Goal: Information Seeking & Learning: Learn about a topic

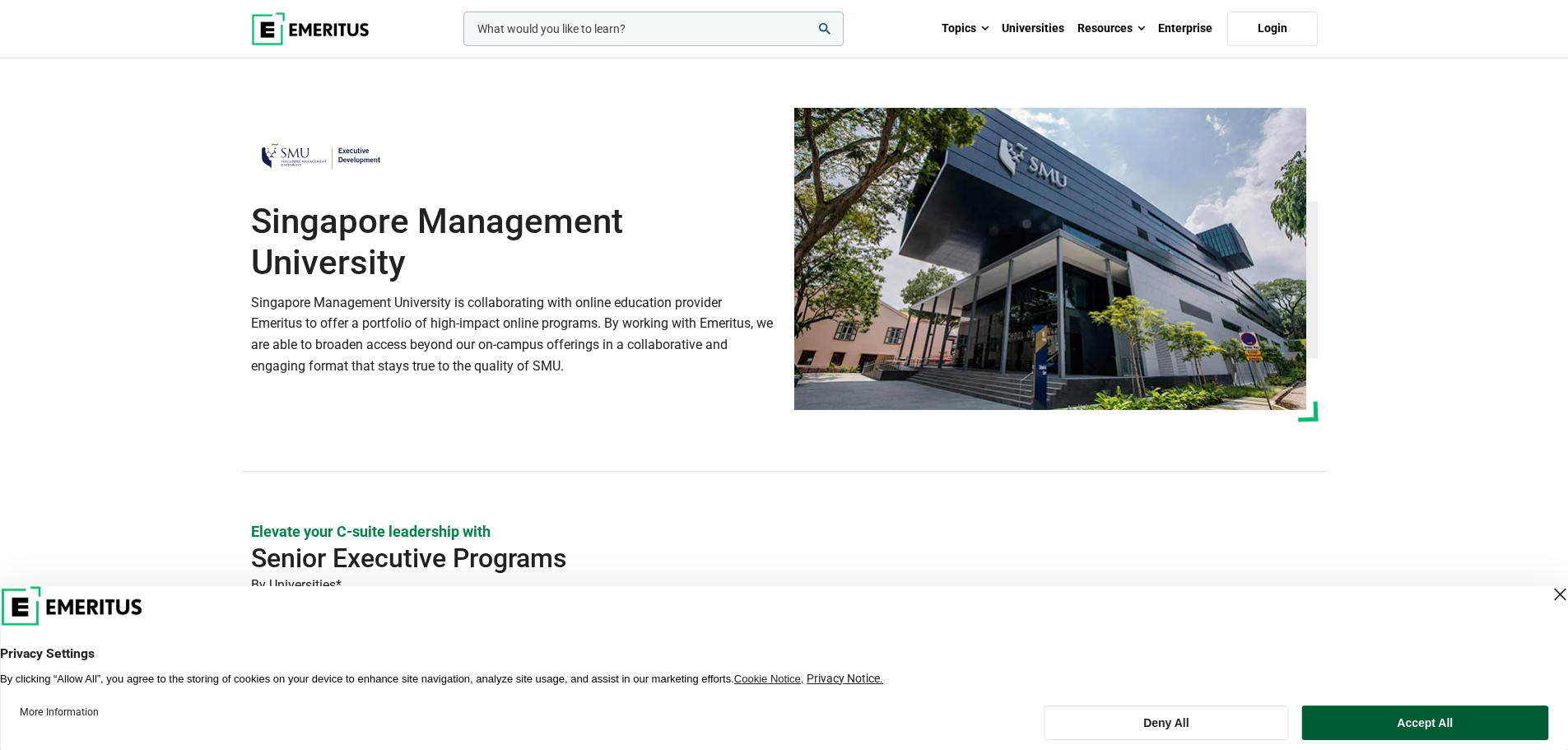
click at [1404, 723] on button "Accept All" at bounding box center [1425, 723] width 246 height 35
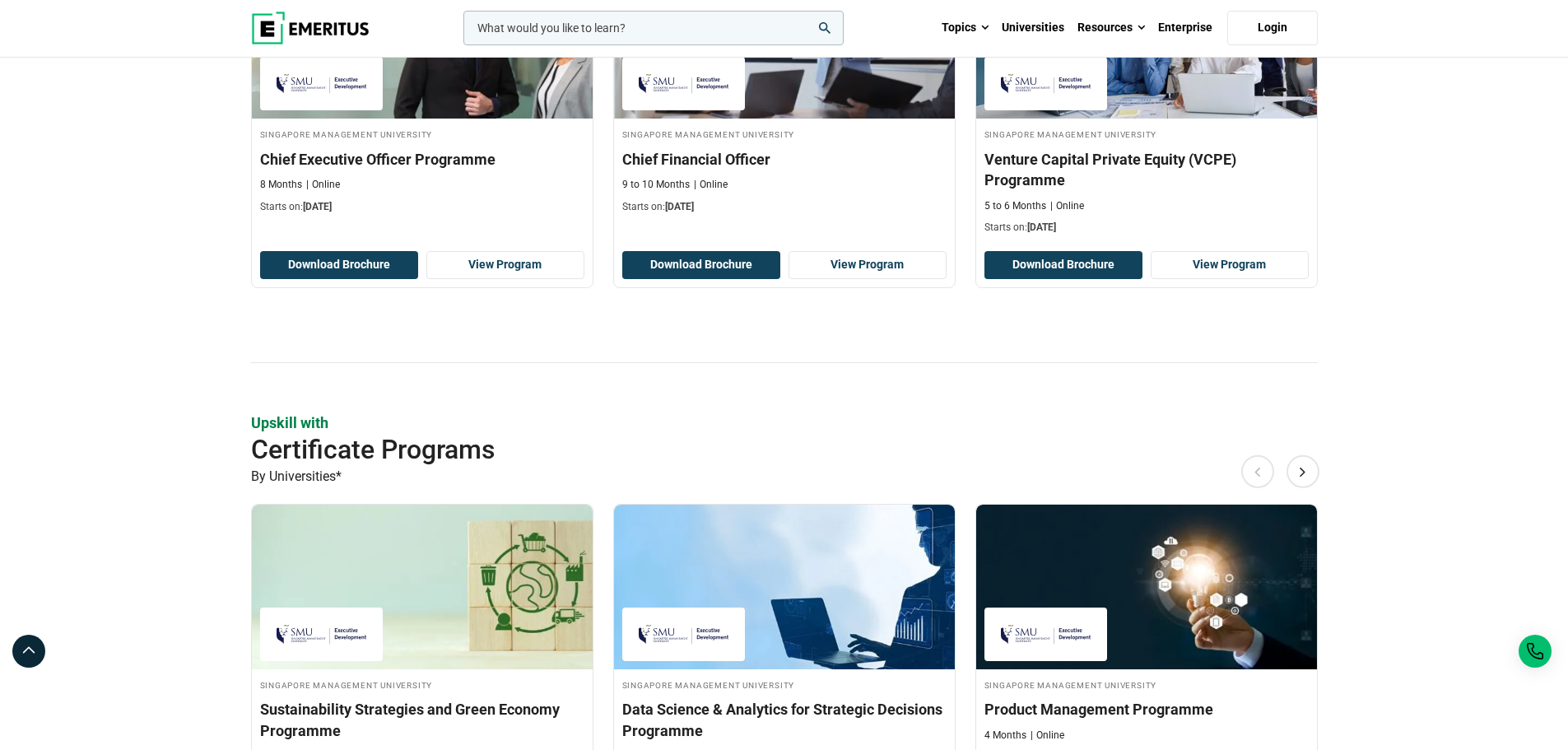
scroll to position [1098, 0]
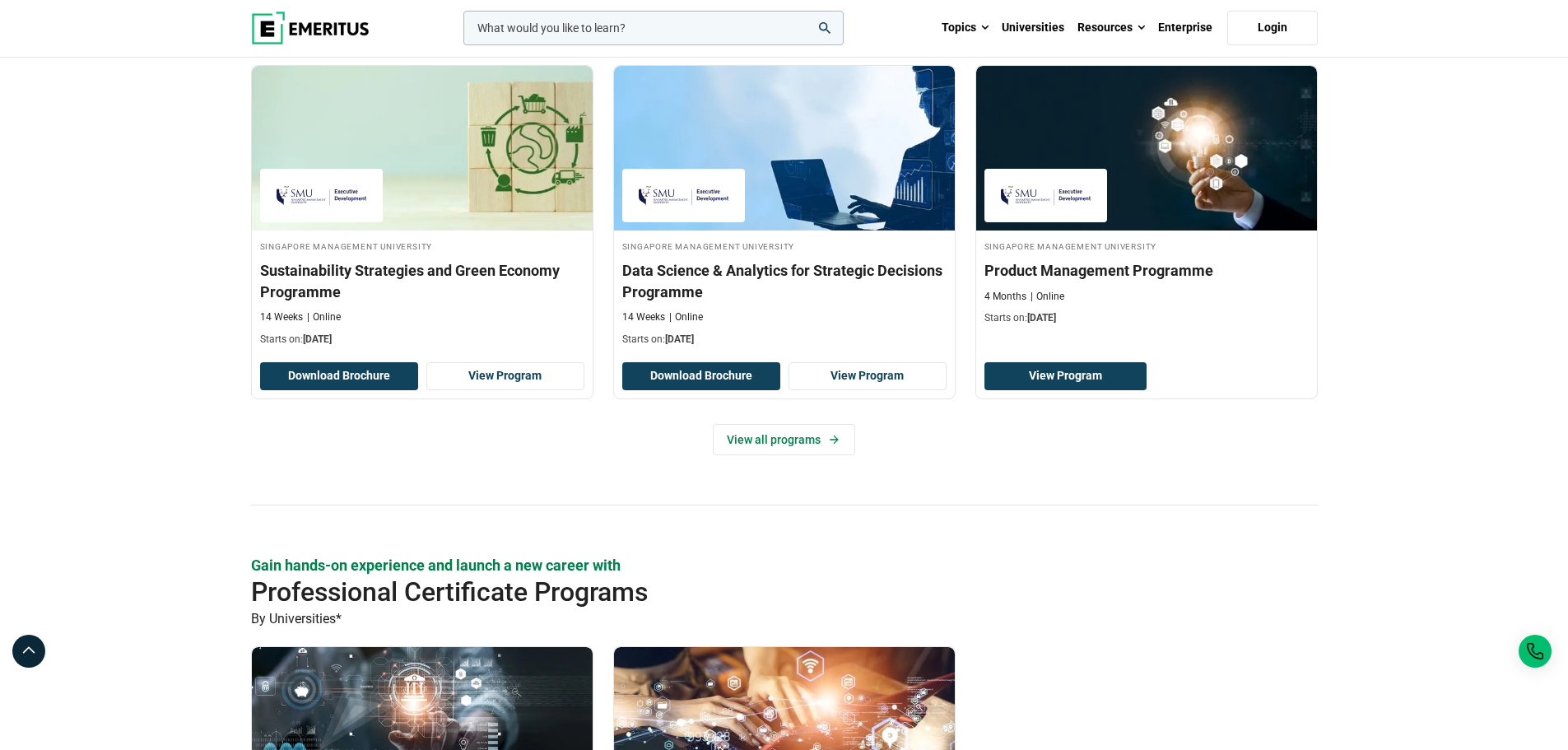
click at [1430, 498] on section "Elevate your C-suite leadership with Senior Executive Programs By Universities*…" at bounding box center [784, 228] width 1568 height 1609
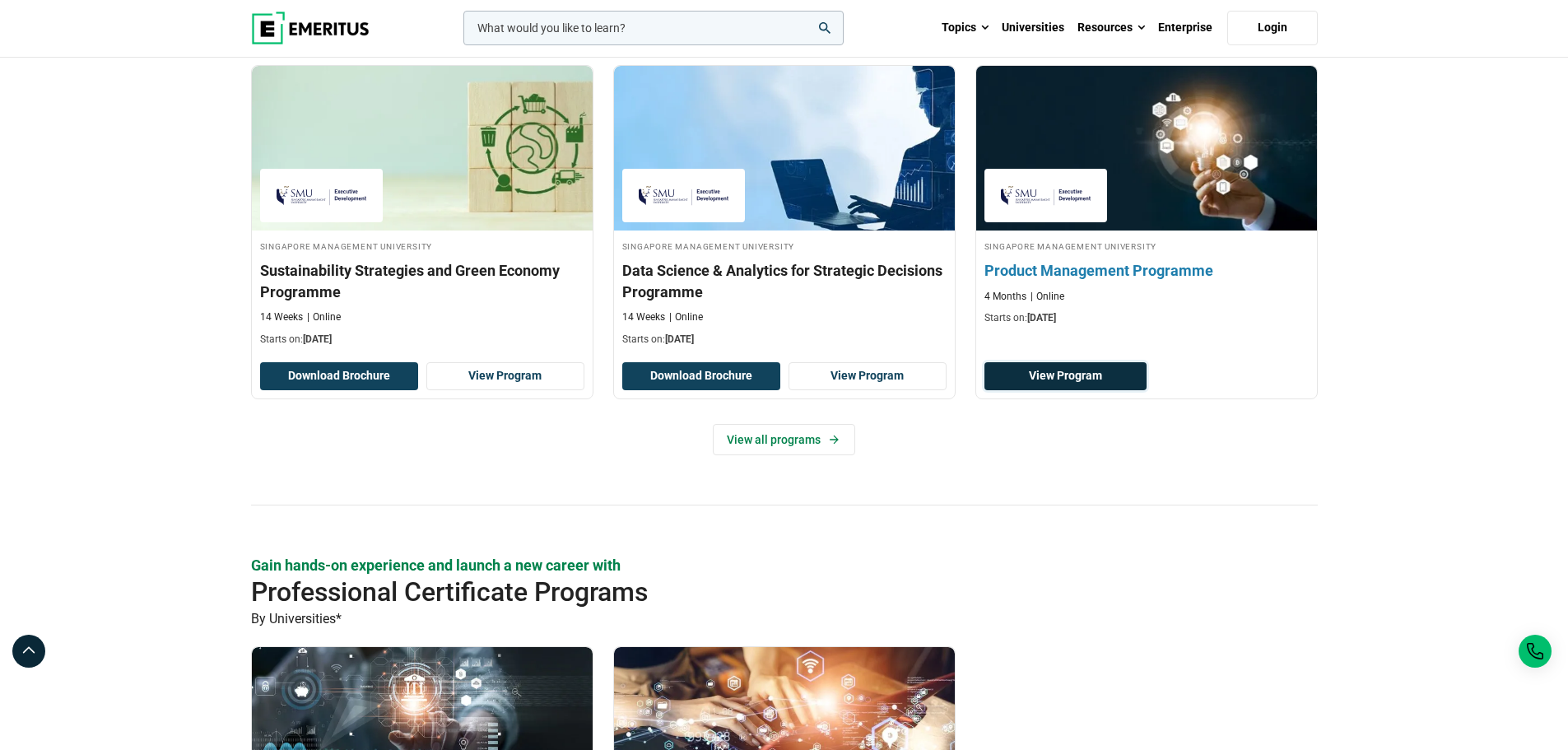
click at [1090, 374] on link "View Program" at bounding box center [1066, 376] width 162 height 28
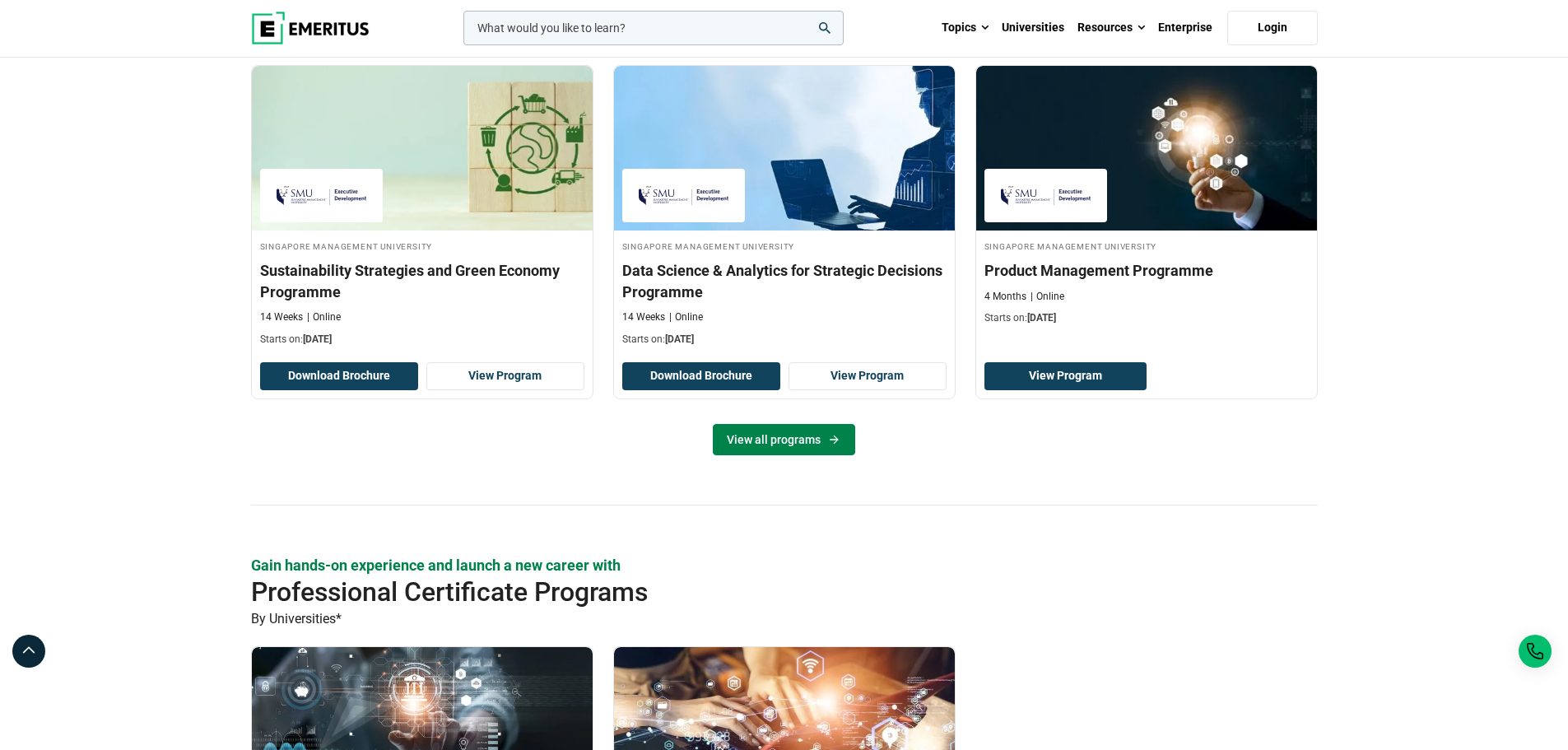
click at [776, 443] on link "View all programs" at bounding box center [784, 439] width 142 height 31
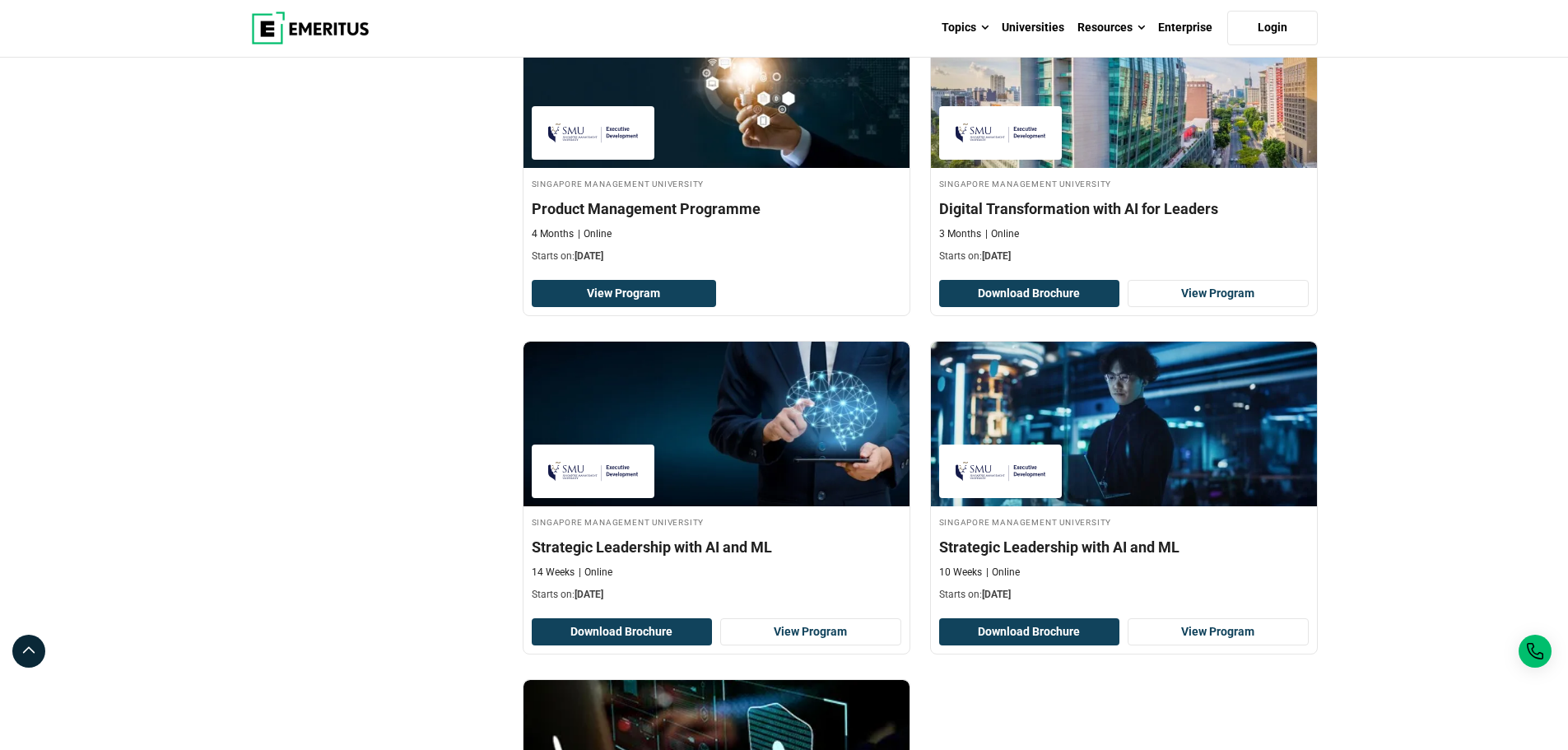
scroll to position [1098, 0]
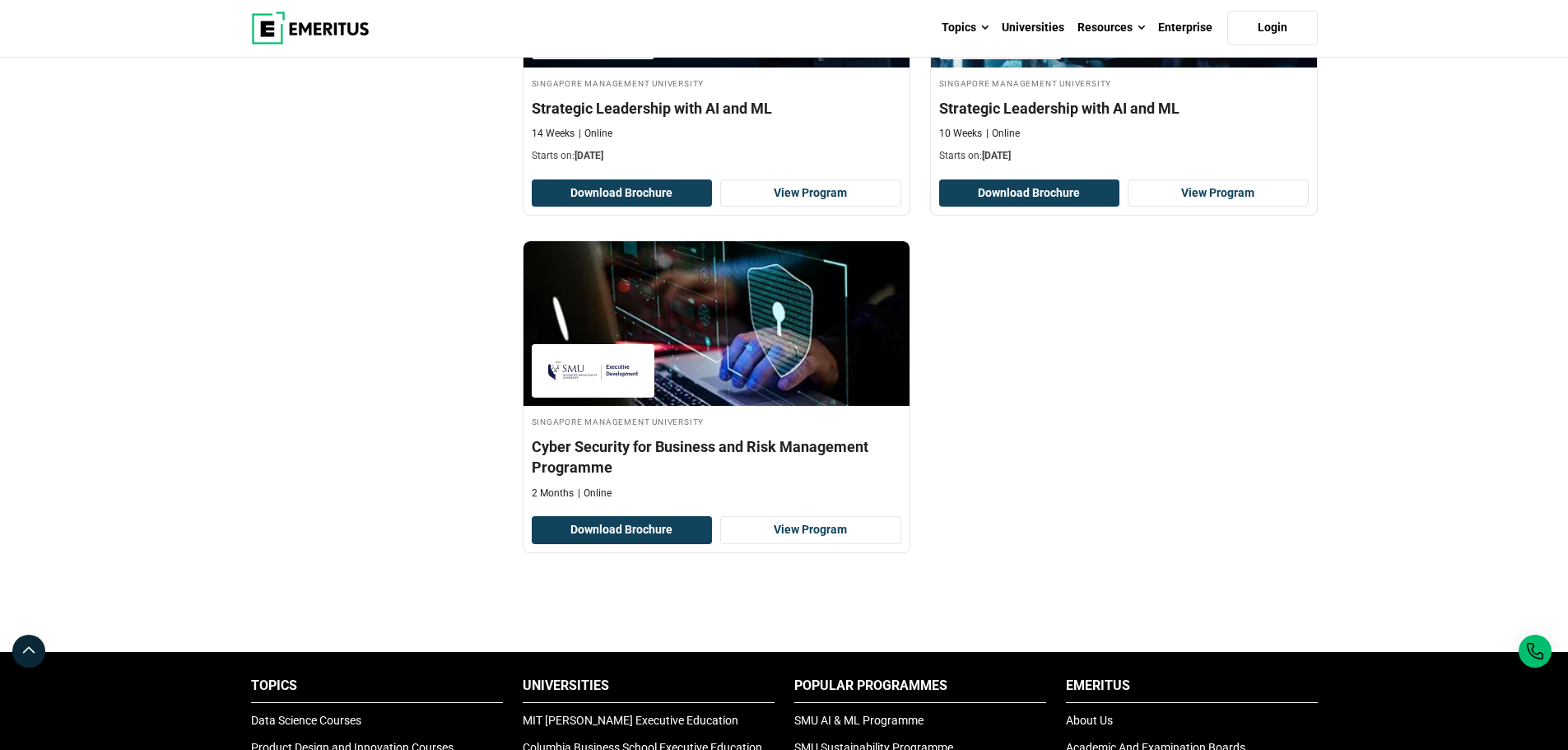
click at [1444, 471] on div "Explore Programs leadership marketing project management data science product m…" at bounding box center [784, 243] width 1568 height 2565
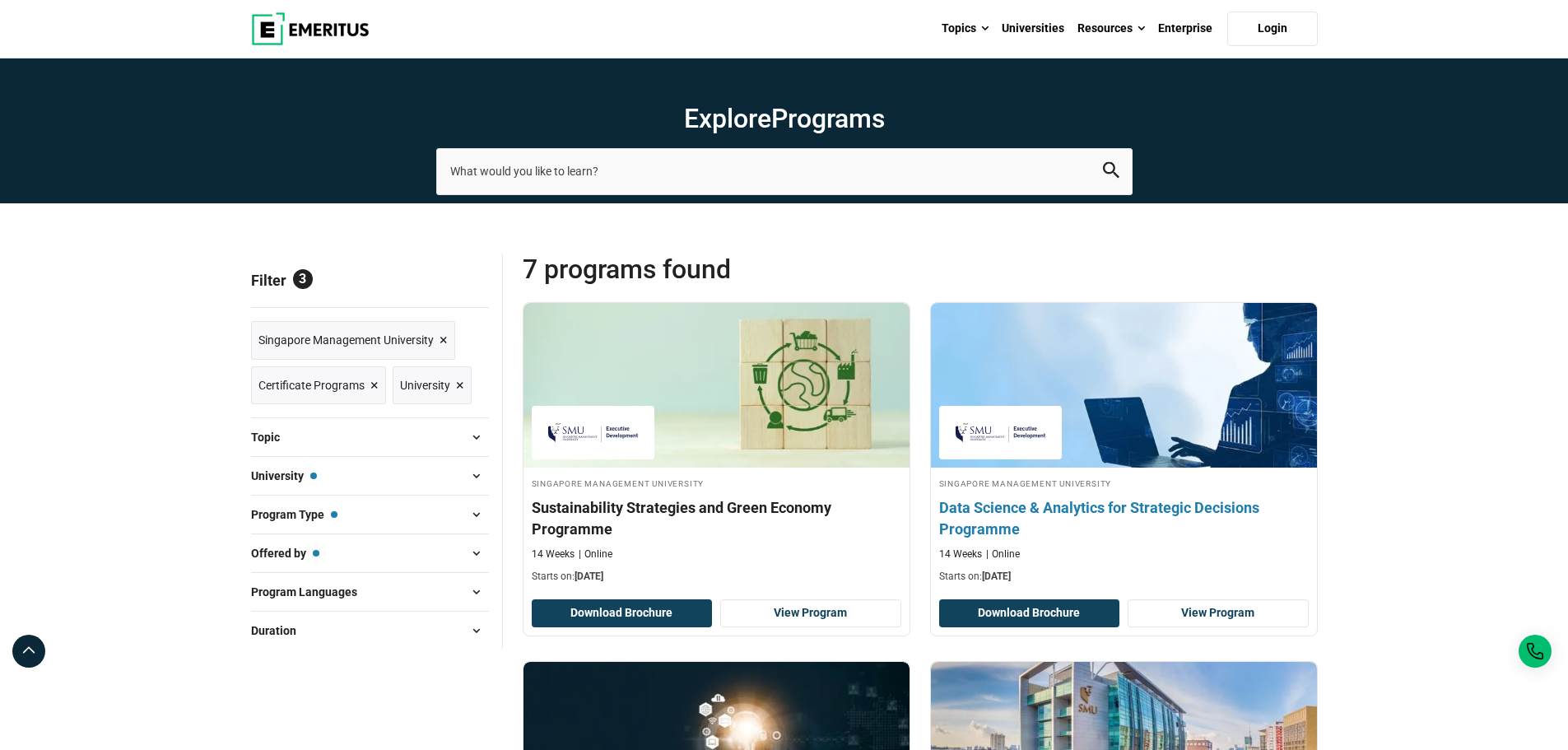
scroll to position [220, 0]
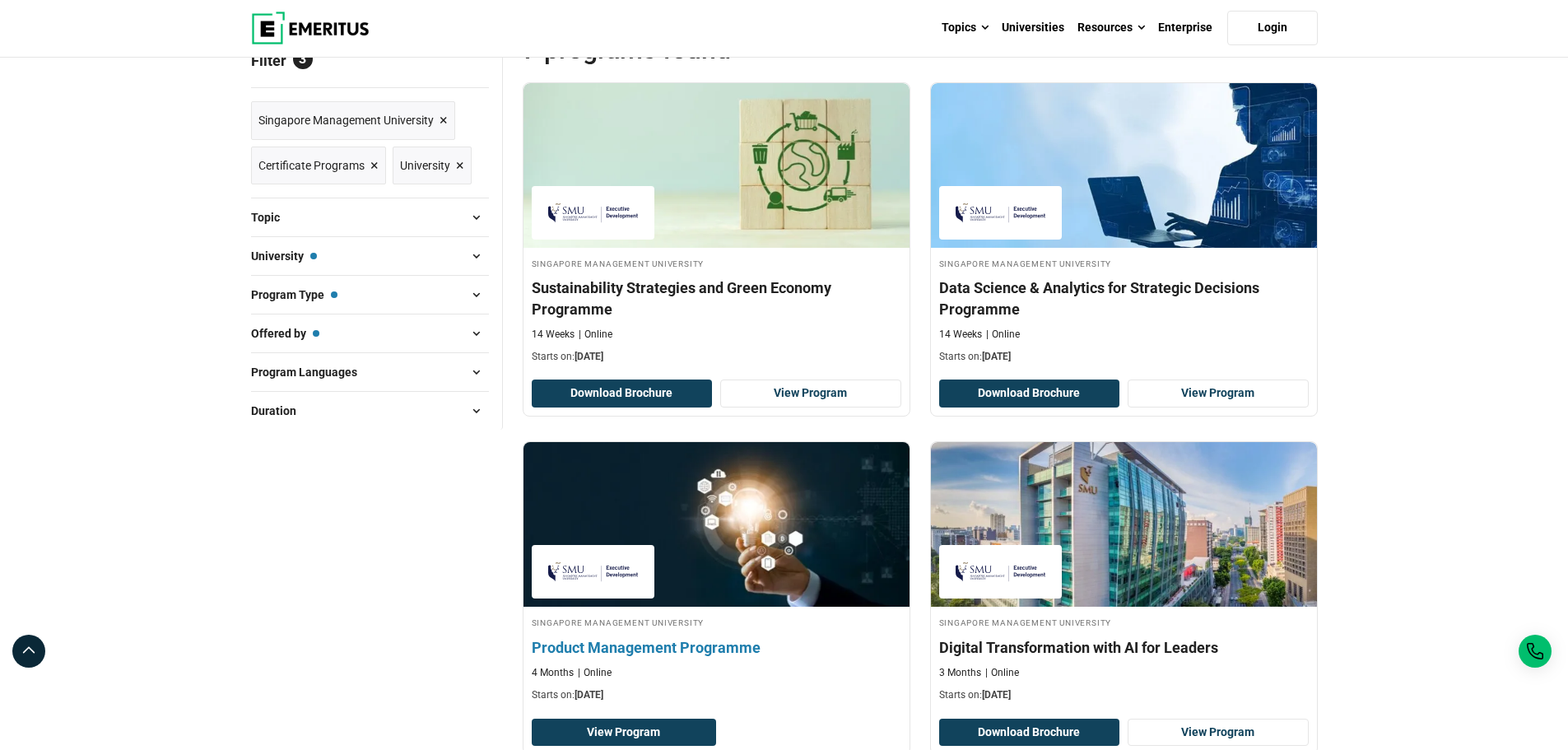
click at [611, 639] on h4 "Product Management Programme" at bounding box center [716, 647] width 369 height 21
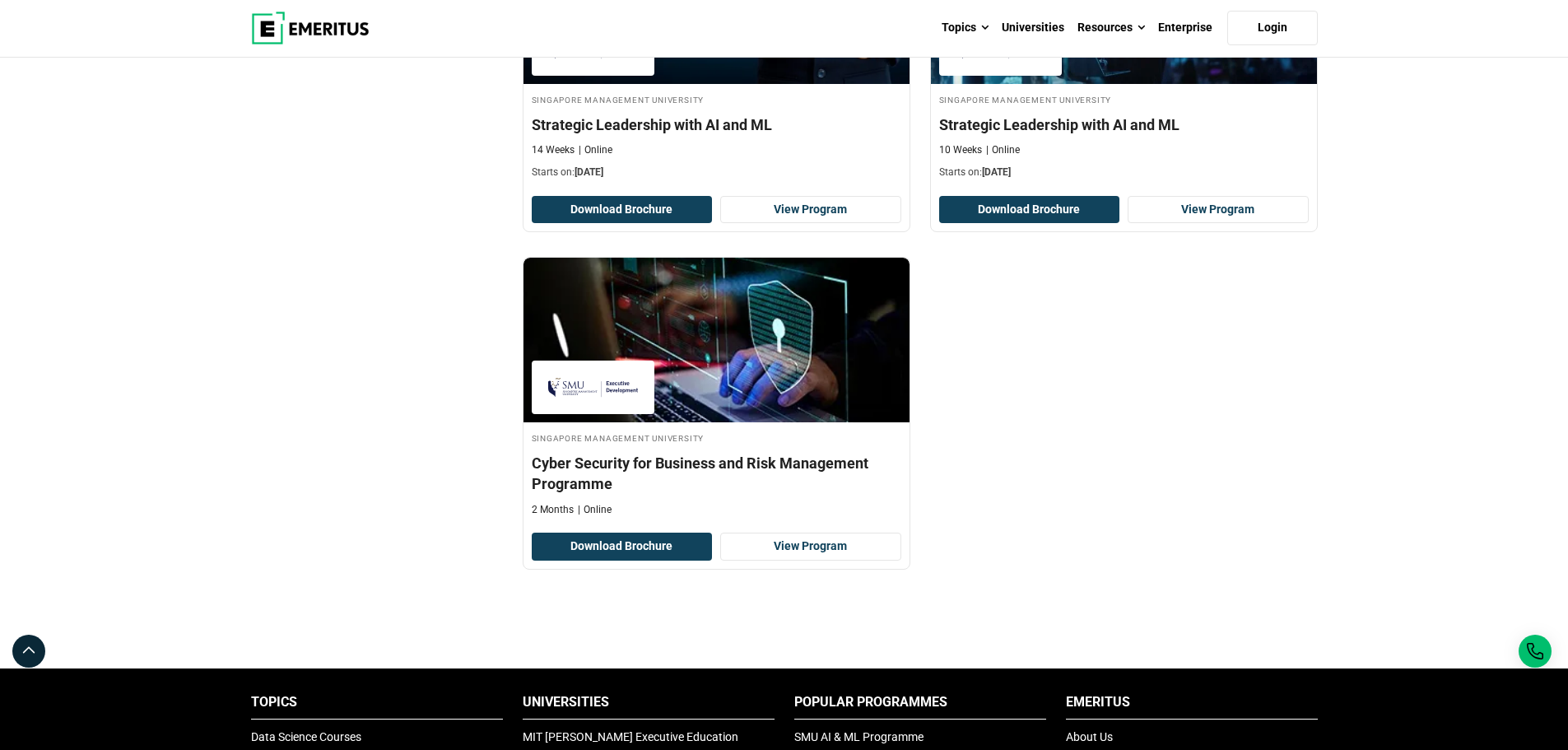
scroll to position [1098, 0]
